Goal: Find contact information: Obtain details needed to contact an individual or organization

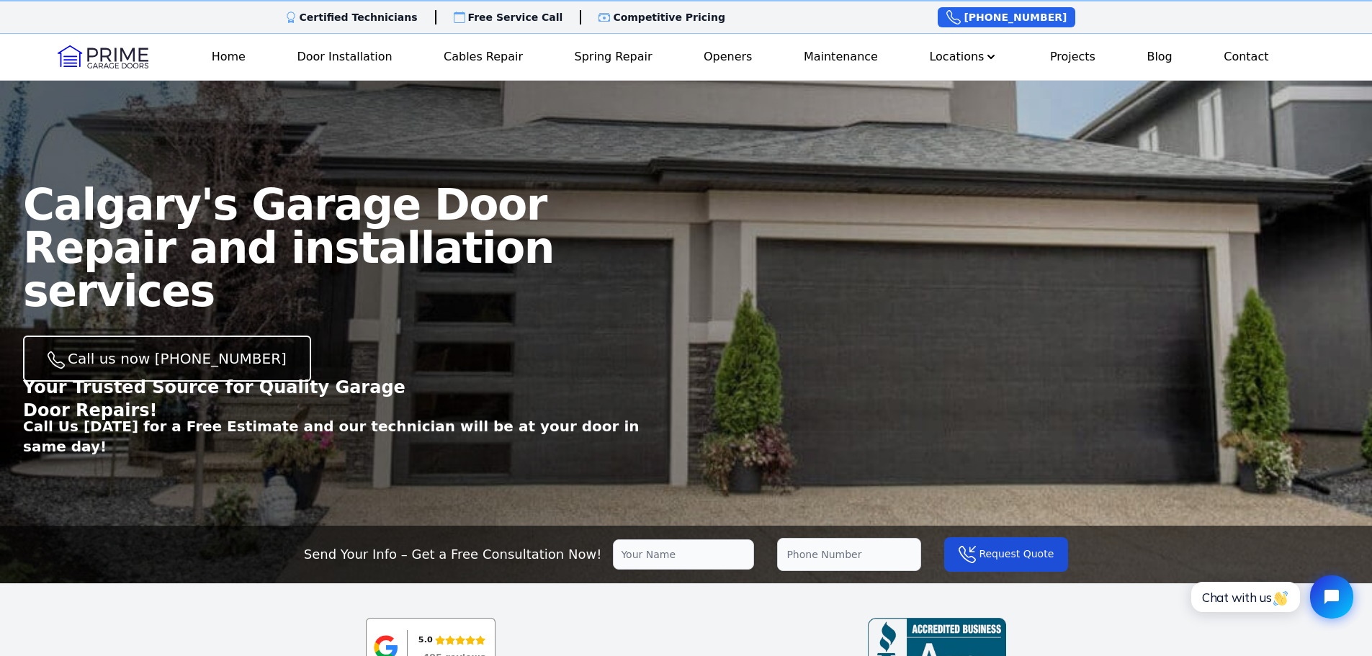
click at [1236, 59] on link "Contact" at bounding box center [1246, 57] width 56 height 29
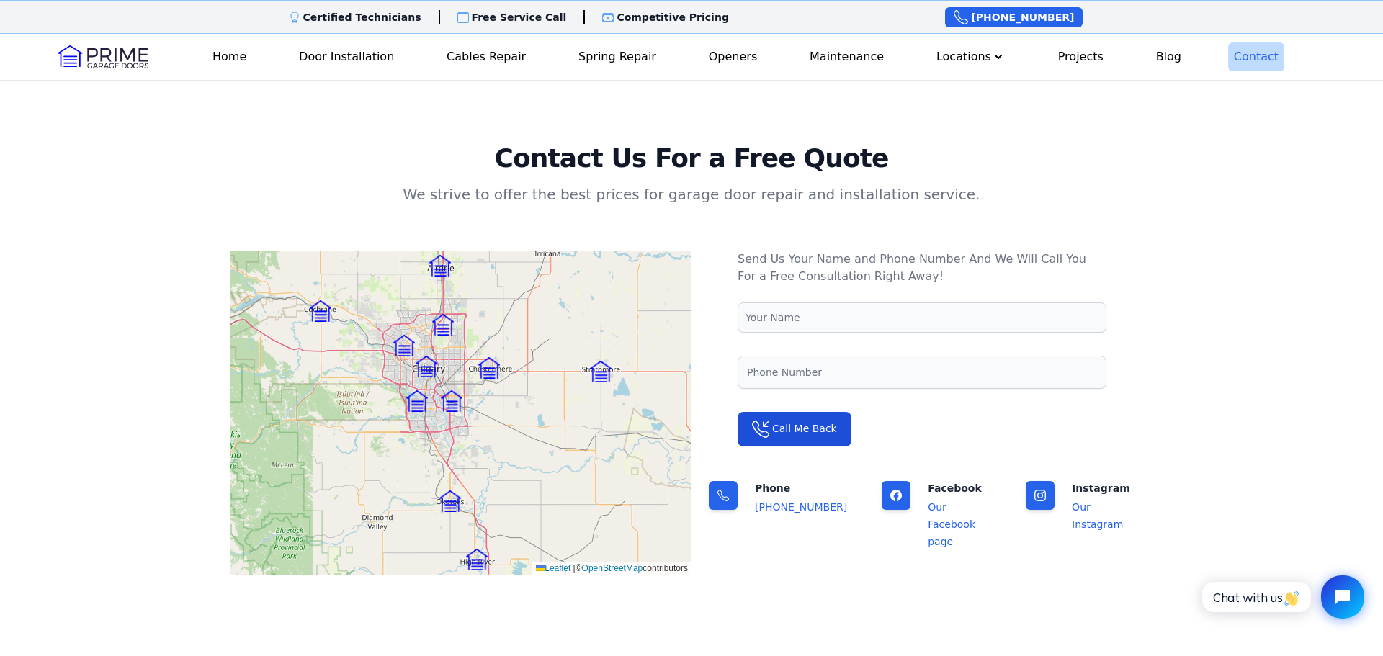
click at [218, 234] on main "Contact Us For a Free Quote We strive to offer the best prices for garage door …" at bounding box center [691, 364] width 1383 height 441
click at [322, 311] on img at bounding box center [321, 311] width 22 height 22
click at [418, 401] on img at bounding box center [417, 401] width 22 height 22
